Goal: Information Seeking & Learning: Check status

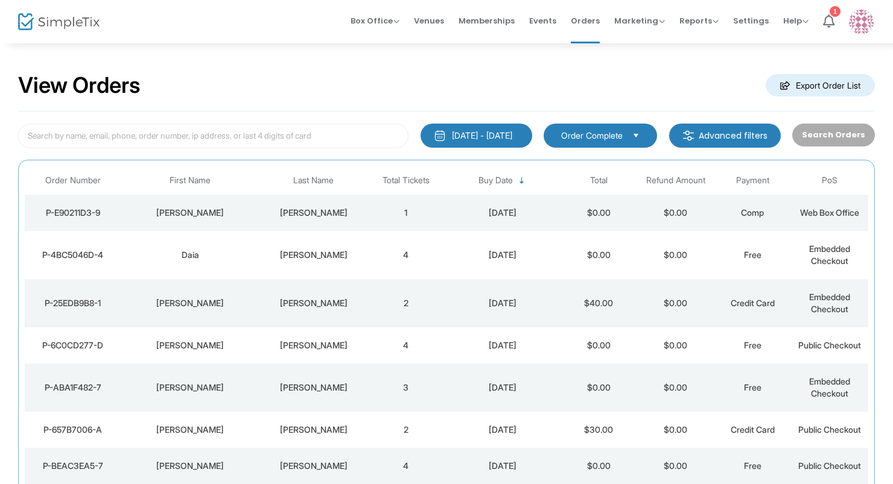
click at [309, 271] on td "[PERSON_NAME]" at bounding box center [313, 255] width 108 height 48
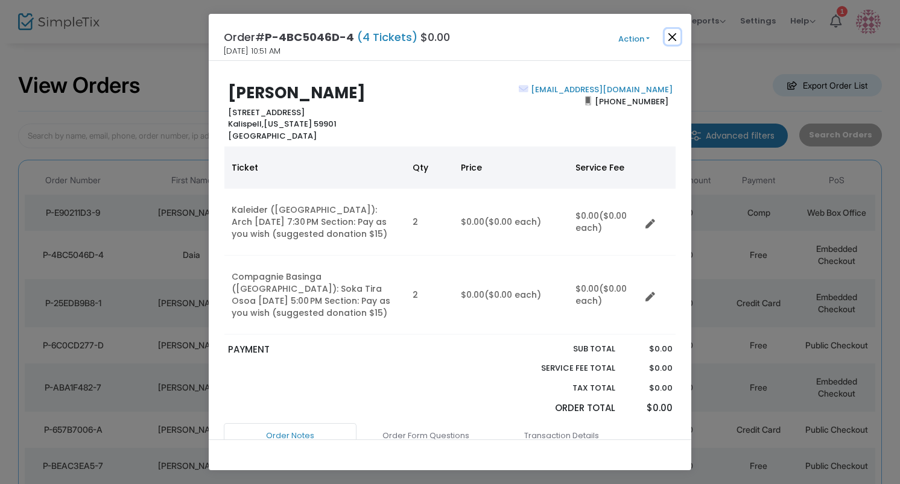
click at [675, 39] on button "Close" at bounding box center [673, 37] width 16 height 16
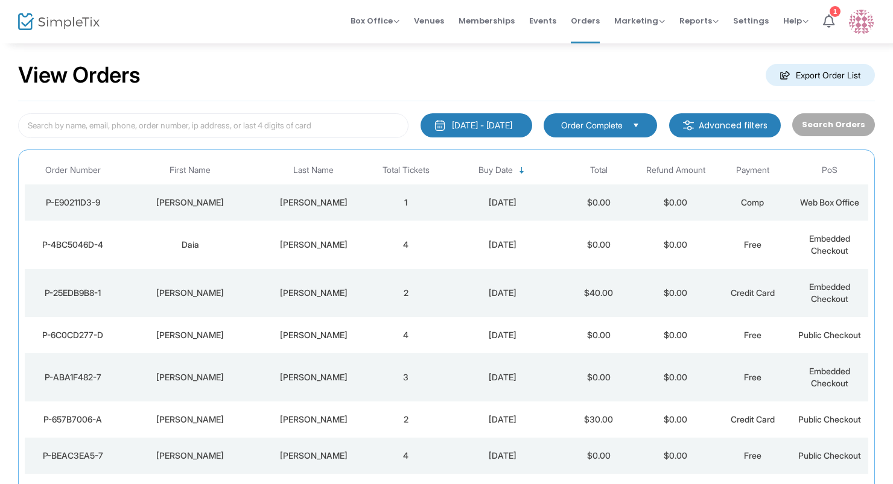
scroll to position [36, 0]
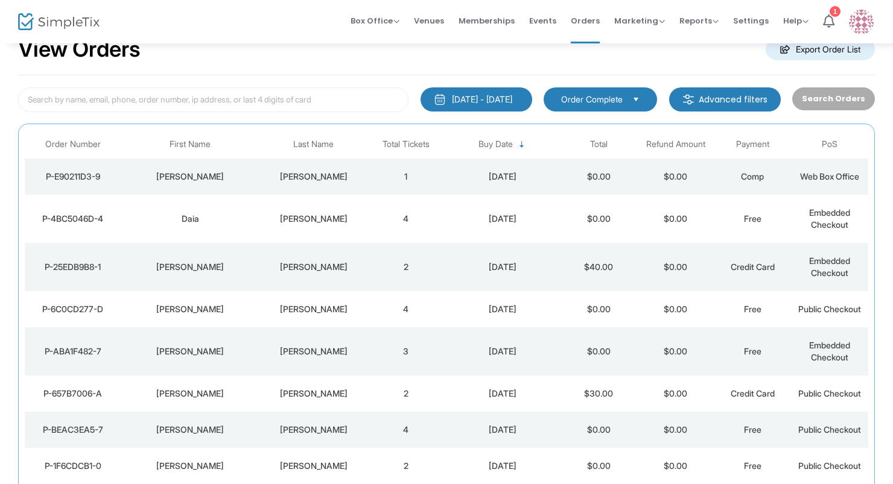
click at [385, 172] on td "1" at bounding box center [405, 177] width 77 height 36
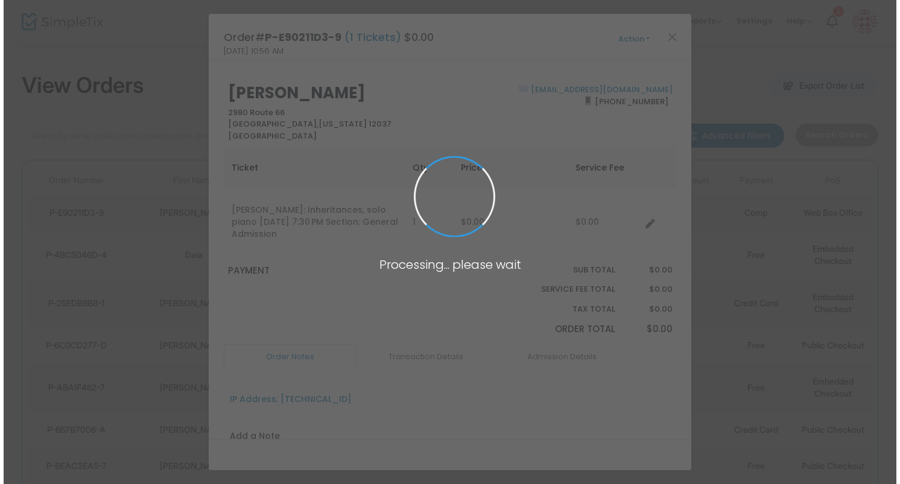
scroll to position [0, 0]
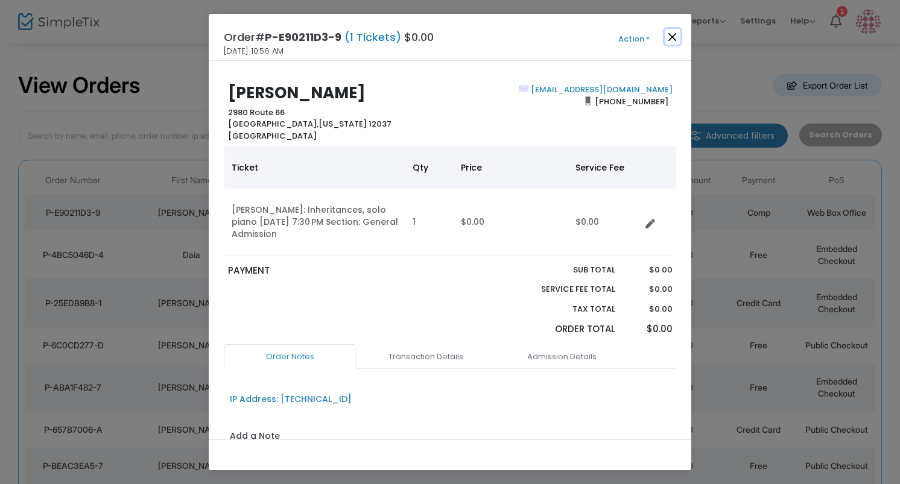
click at [674, 36] on button "Close" at bounding box center [673, 37] width 16 height 16
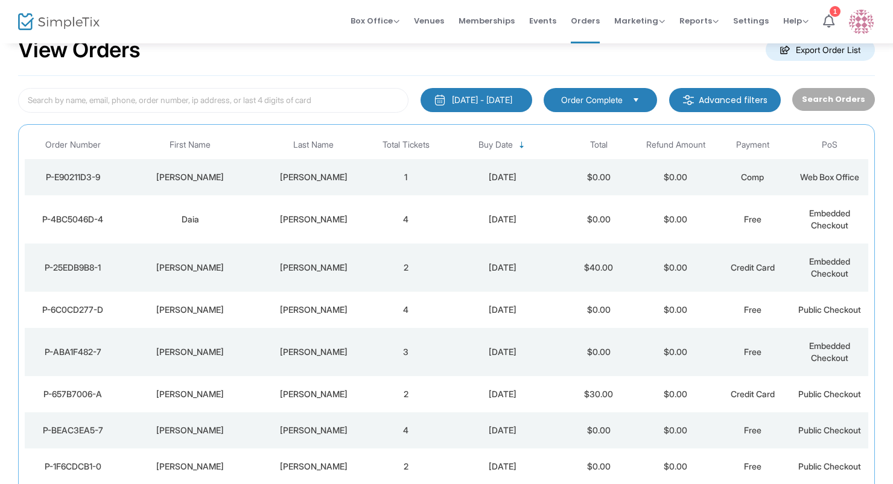
scroll to position [36, 0]
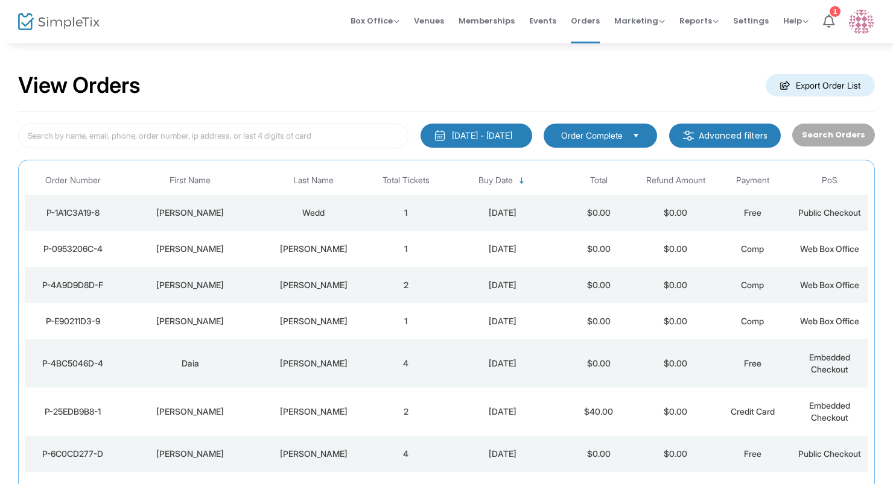
click at [349, 213] on div "Wedd" at bounding box center [313, 213] width 102 height 12
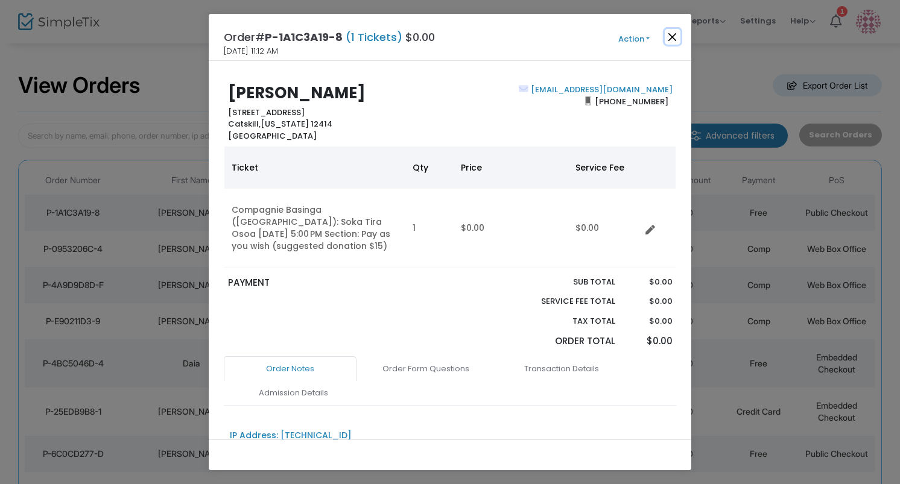
click at [670, 37] on button "Close" at bounding box center [673, 37] width 16 height 16
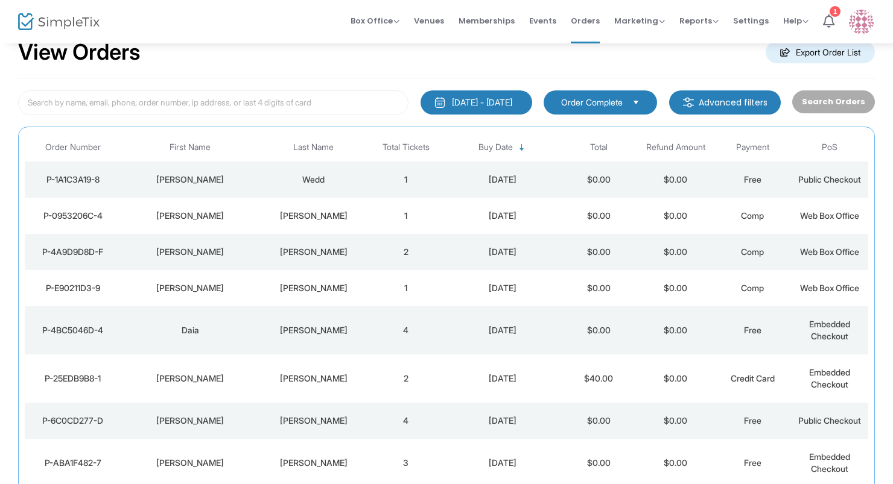
scroll to position [36, 0]
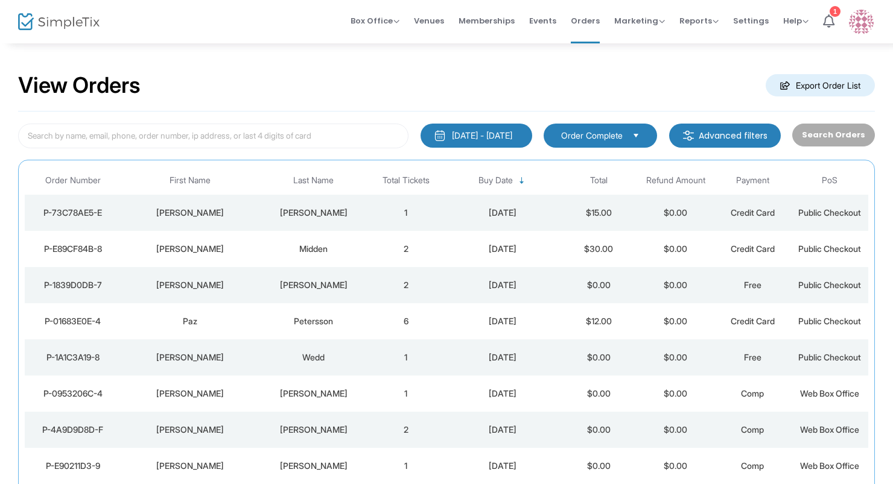
click at [270, 325] on div "Petersson" at bounding box center [313, 321] width 102 height 12
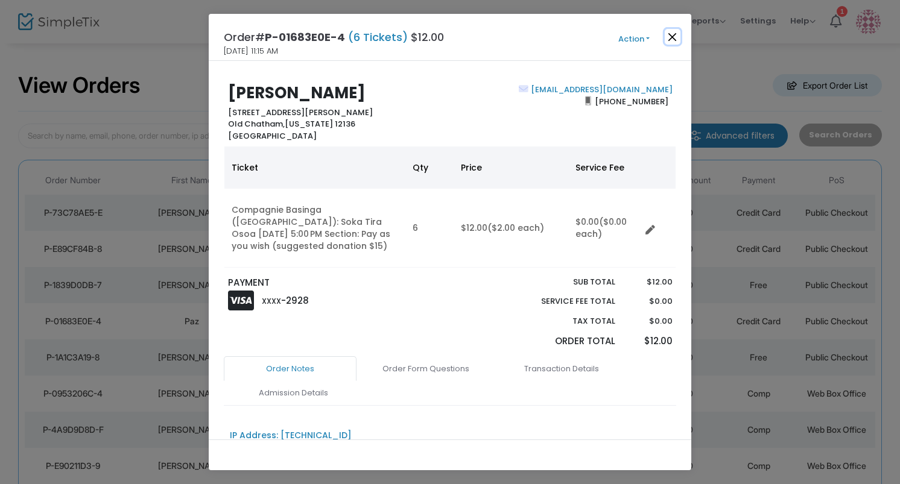
click at [669, 33] on button "Close" at bounding box center [673, 37] width 16 height 16
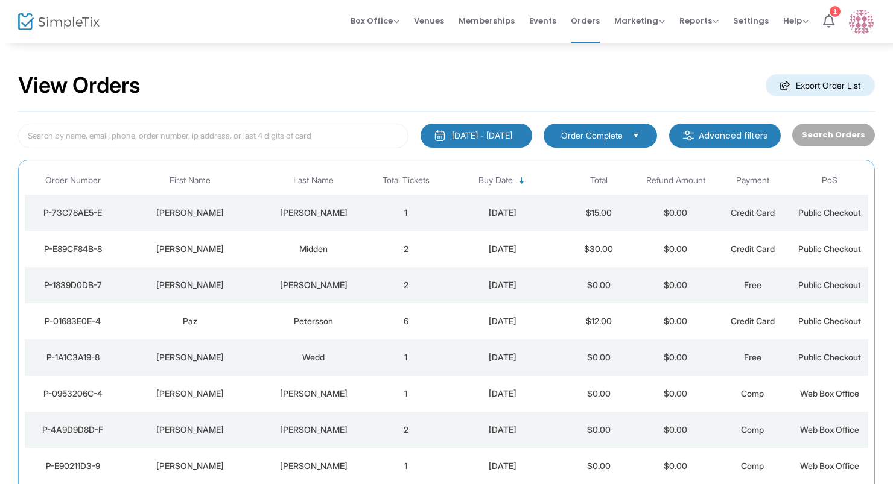
click at [327, 282] on div "Agnew" at bounding box center [313, 285] width 102 height 12
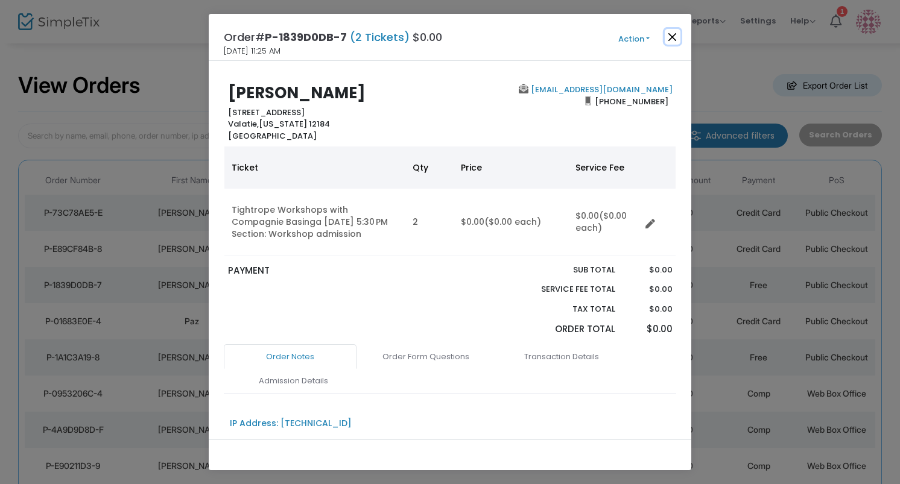
click at [672, 35] on button "Close" at bounding box center [673, 37] width 16 height 16
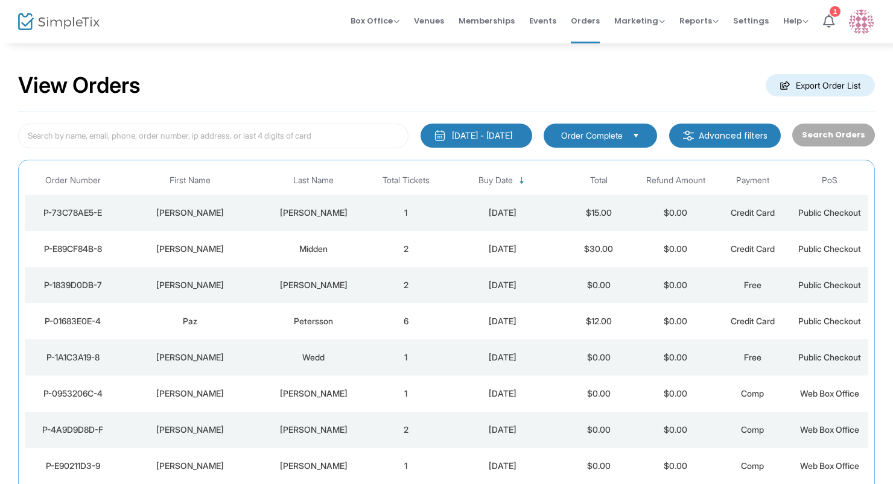
click at [350, 245] on div "Midden" at bounding box center [313, 249] width 102 height 12
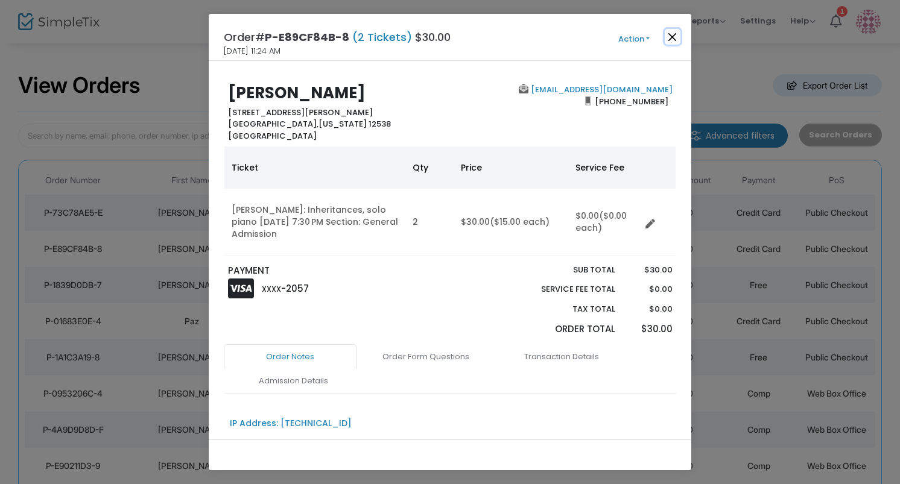
click at [671, 39] on button "Close" at bounding box center [673, 37] width 16 height 16
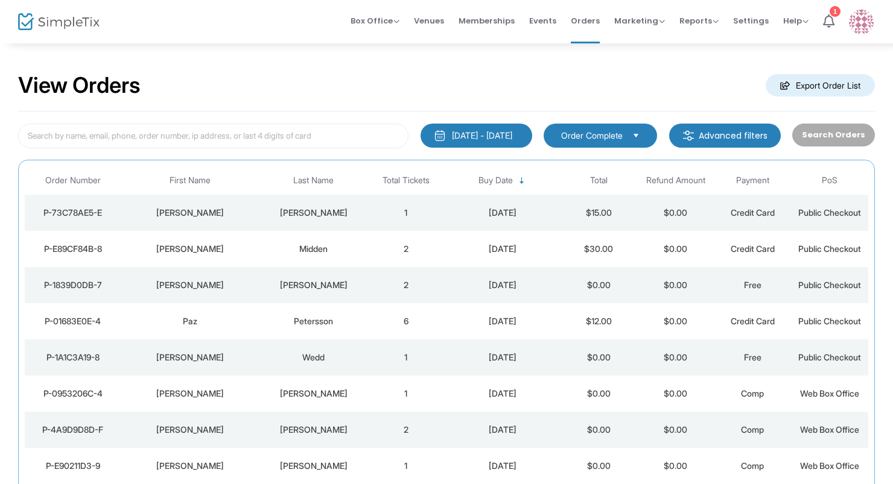
click at [305, 222] on td "Kelly" at bounding box center [313, 213] width 108 height 36
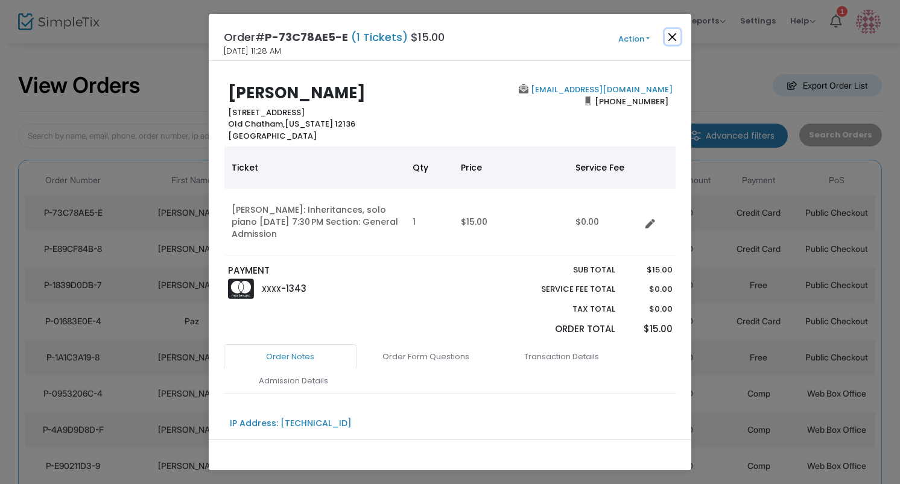
click at [676, 33] on button "Close" at bounding box center [673, 37] width 16 height 16
